Goal: Transaction & Acquisition: Book appointment/travel/reservation

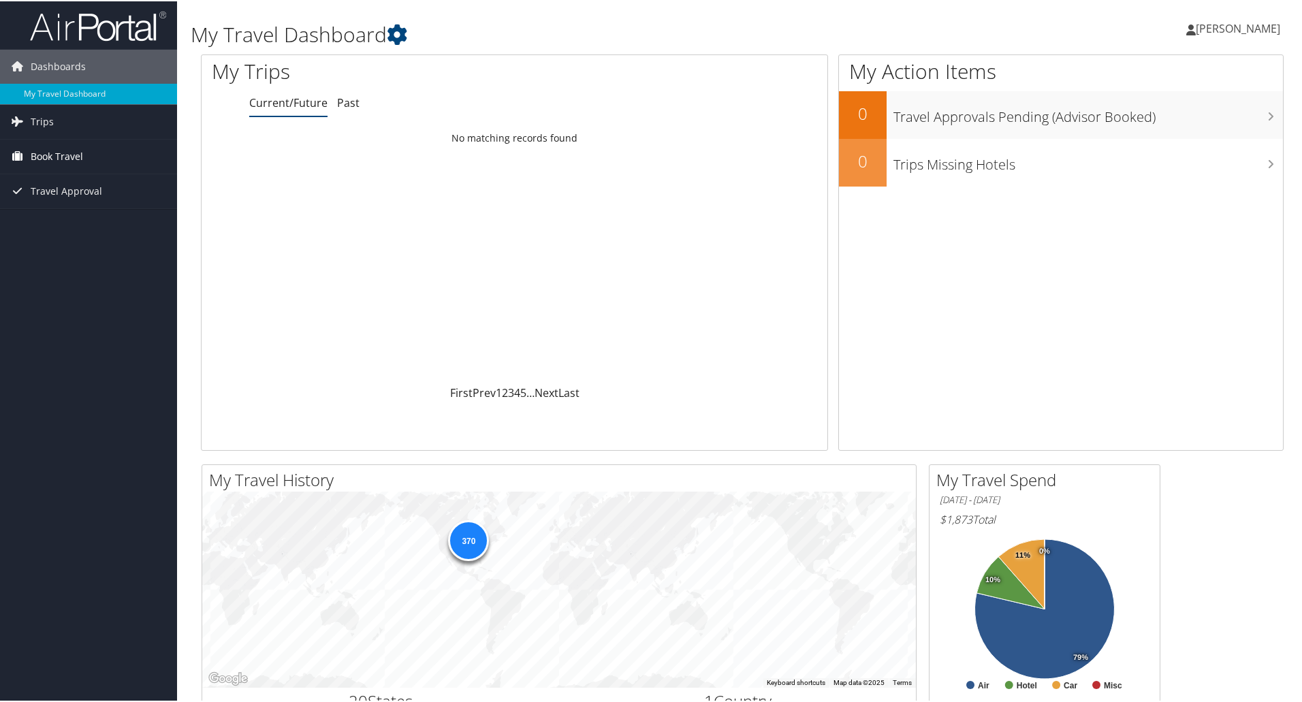
click at [65, 157] on span "Book Travel" at bounding box center [57, 155] width 52 height 34
click at [56, 223] on link "Book/Manage Online Trips" at bounding box center [88, 223] width 177 height 20
